Goal: Check status: Check status

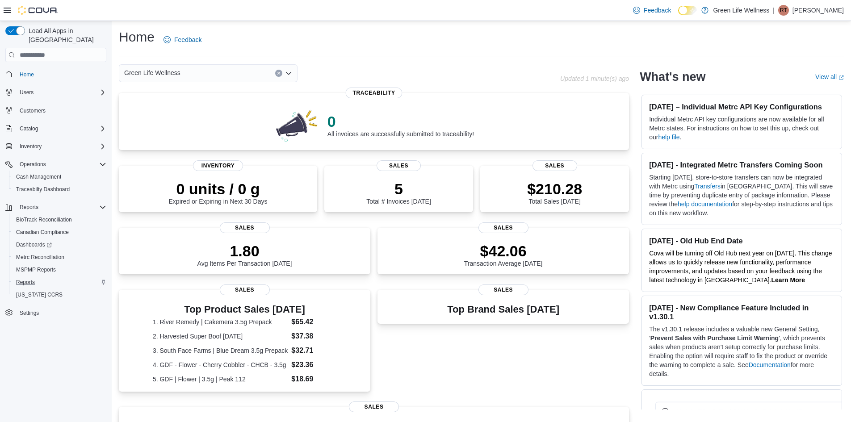
click at [46, 277] on div "Reports" at bounding box center [60, 282] width 94 height 11
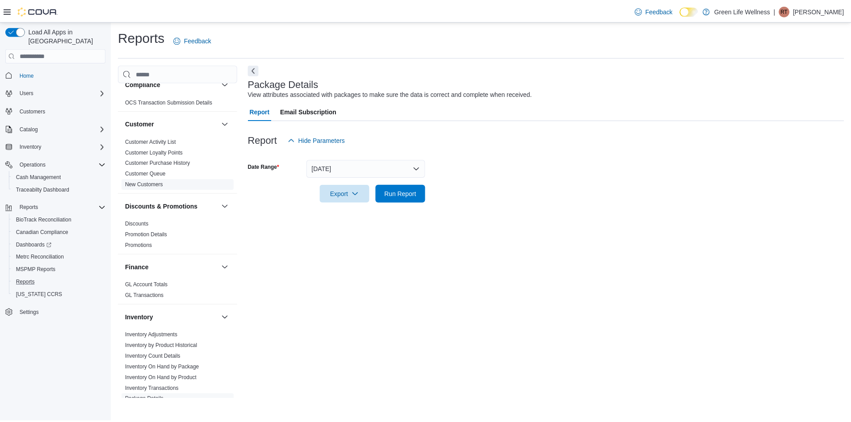
scroll to position [268, 0]
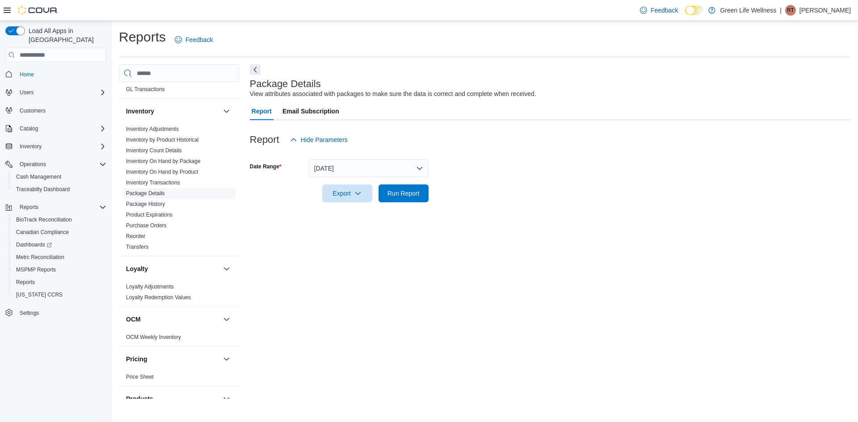
click at [167, 194] on span "Package Details" at bounding box center [178, 193] width 113 height 11
drag, startPoint x: 352, startPoint y: 188, endPoint x: 404, endPoint y: 225, distance: 64.7
click at [404, 225] on div "Package Details View attributes associated with packages to make sure the data …" at bounding box center [550, 231] width 601 height 335
click at [416, 188] on span "Run Report" at bounding box center [403, 193] width 39 height 18
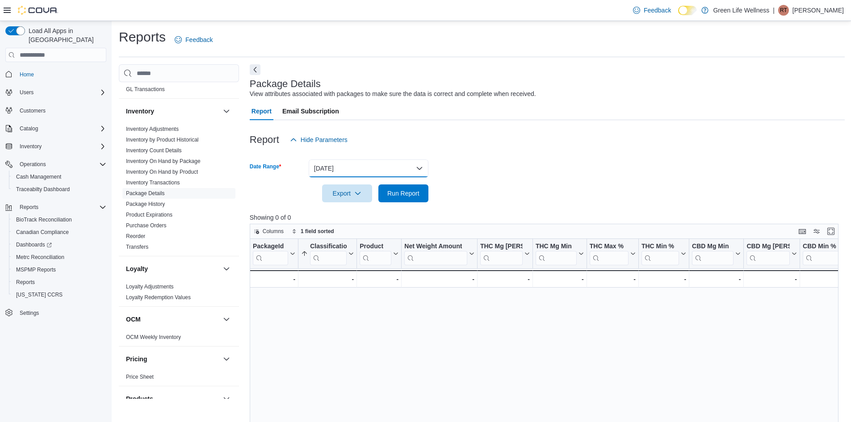
click at [390, 167] on button "Yesterday" at bounding box center [369, 168] width 120 height 18
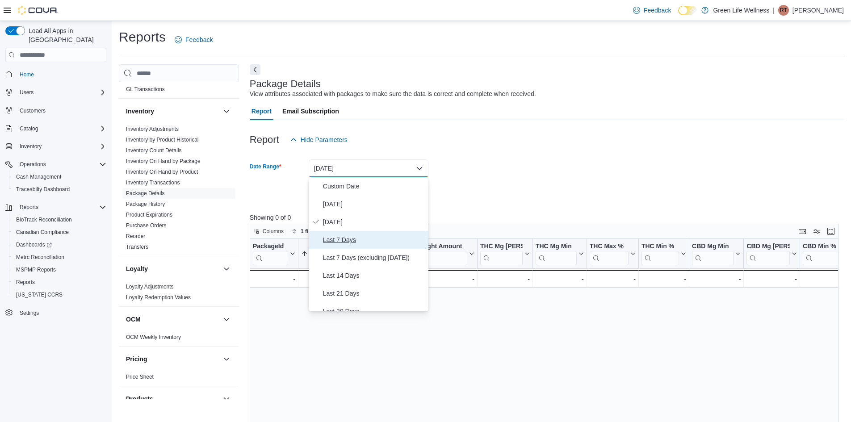
click at [356, 239] on span "Last 7 Days" at bounding box center [374, 240] width 102 height 11
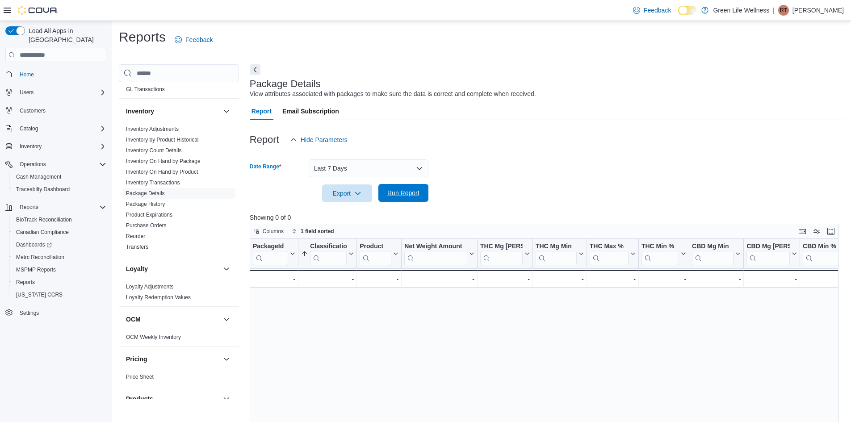
click at [401, 185] on span "Run Report" at bounding box center [403, 193] width 39 height 18
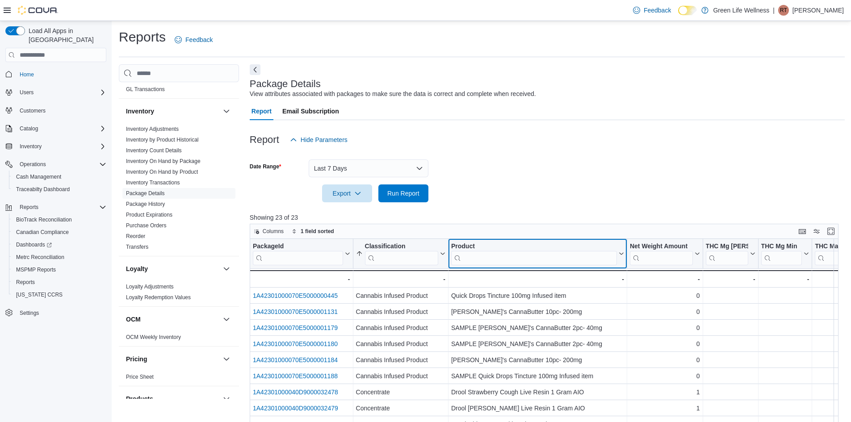
click at [491, 260] on input "search" at bounding box center [534, 258] width 166 height 14
type input "****"
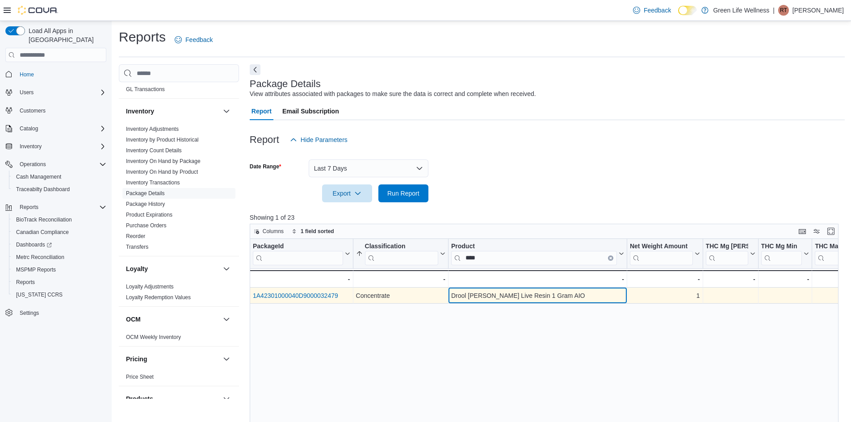
click at [509, 295] on div "Drool King Louis XIII Live Resin 1 Gram AIO" at bounding box center [537, 295] width 173 height 11
click at [316, 298] on link "1A42301000040D9000032479" at bounding box center [295, 295] width 85 height 7
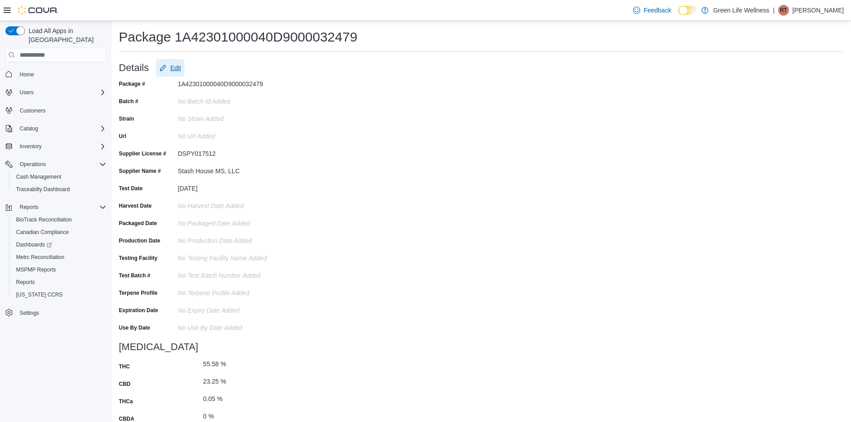
click at [172, 64] on span "Edit" at bounding box center [175, 67] width 11 height 9
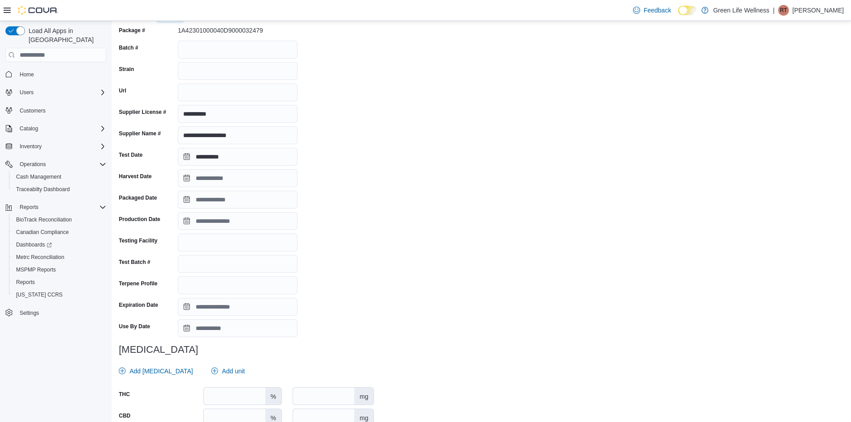
scroll to position [158, 0]
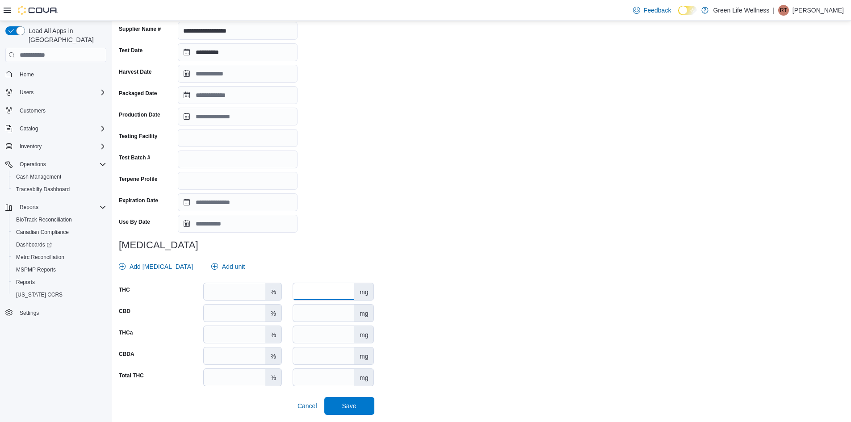
click at [328, 294] on input "number" at bounding box center [323, 291] width 61 height 17
type input "******"
click at [344, 402] on span "Save" at bounding box center [349, 406] width 39 height 18
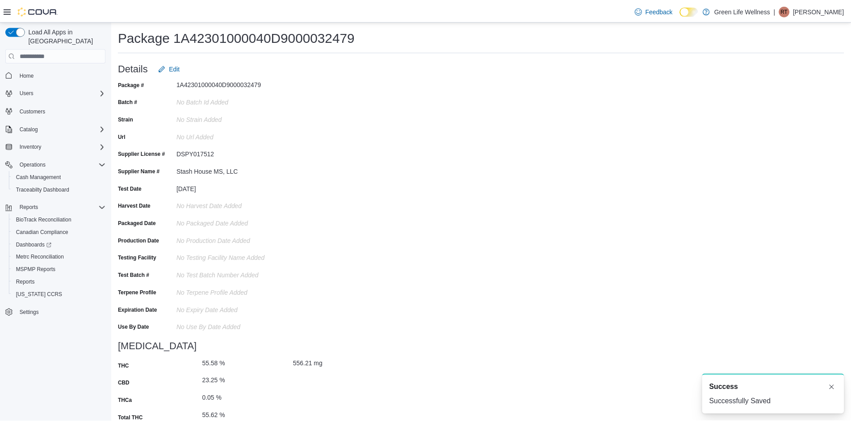
scroll to position [0, 0]
